Goal: Navigation & Orientation: Find specific page/section

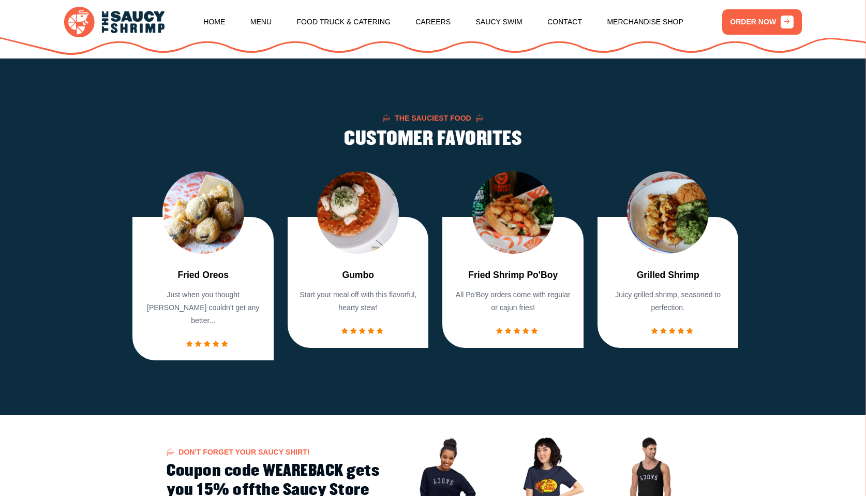
scroll to position [570, 0]
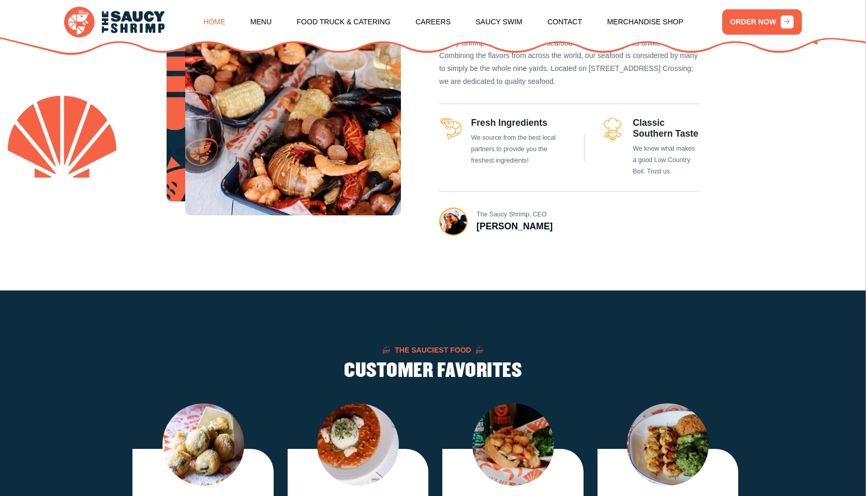
click at [224, 22] on link "Home" at bounding box center [214, 21] width 22 height 39
